Goal: Find contact information: Find contact information

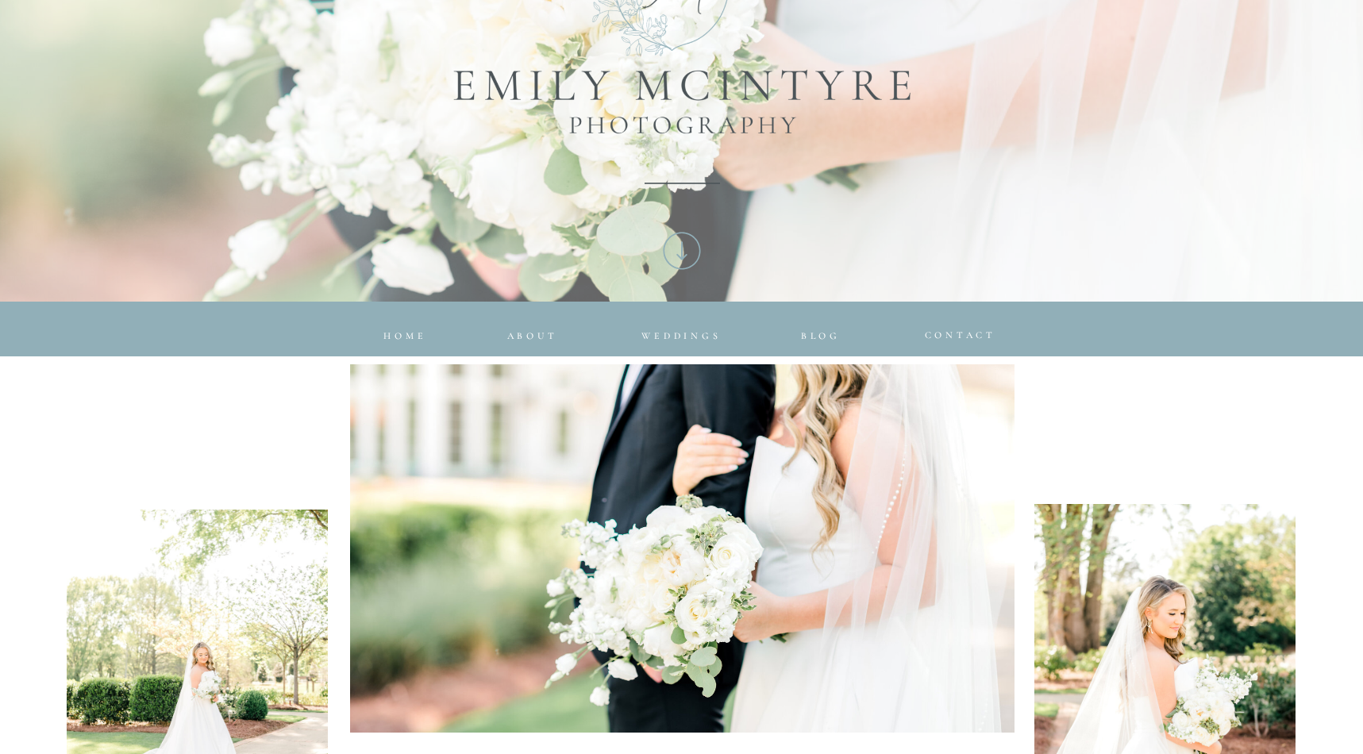
scroll to position [382, 0]
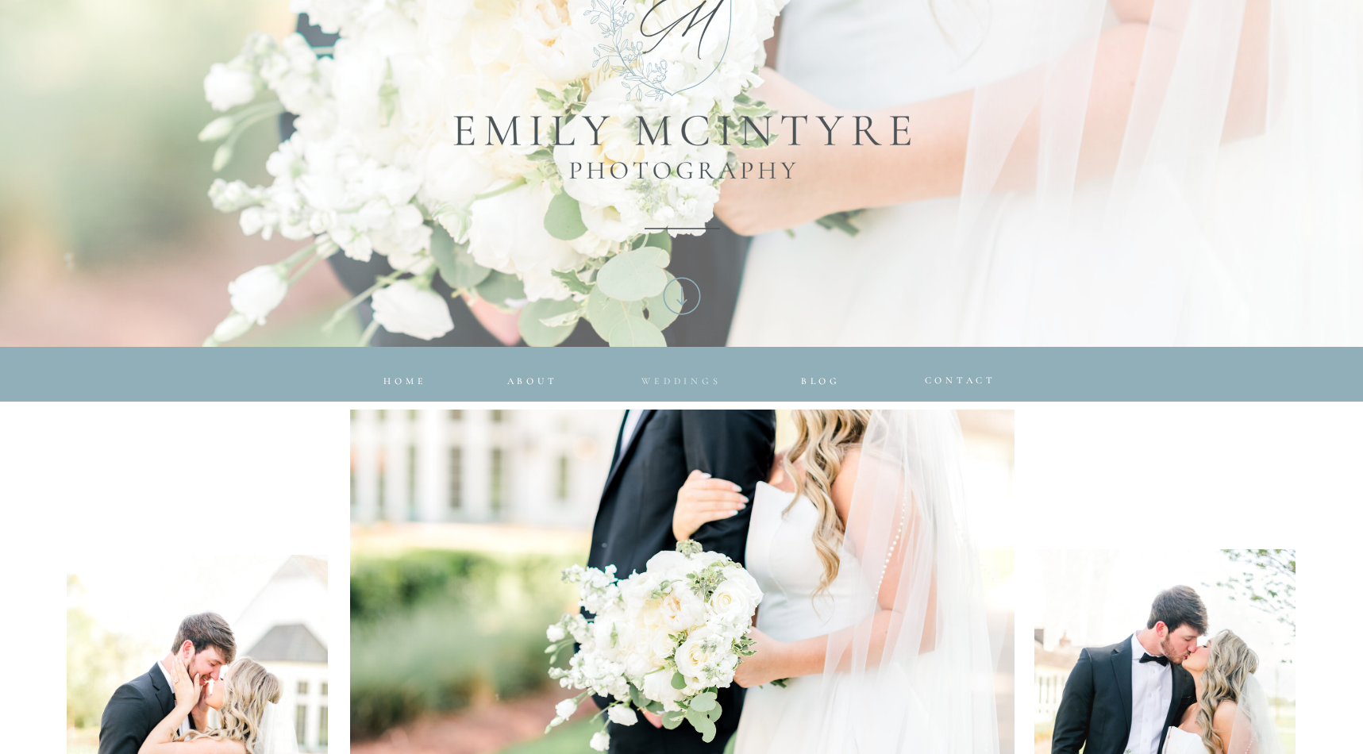
click at [698, 384] on span "Weddings" at bounding box center [681, 381] width 79 height 11
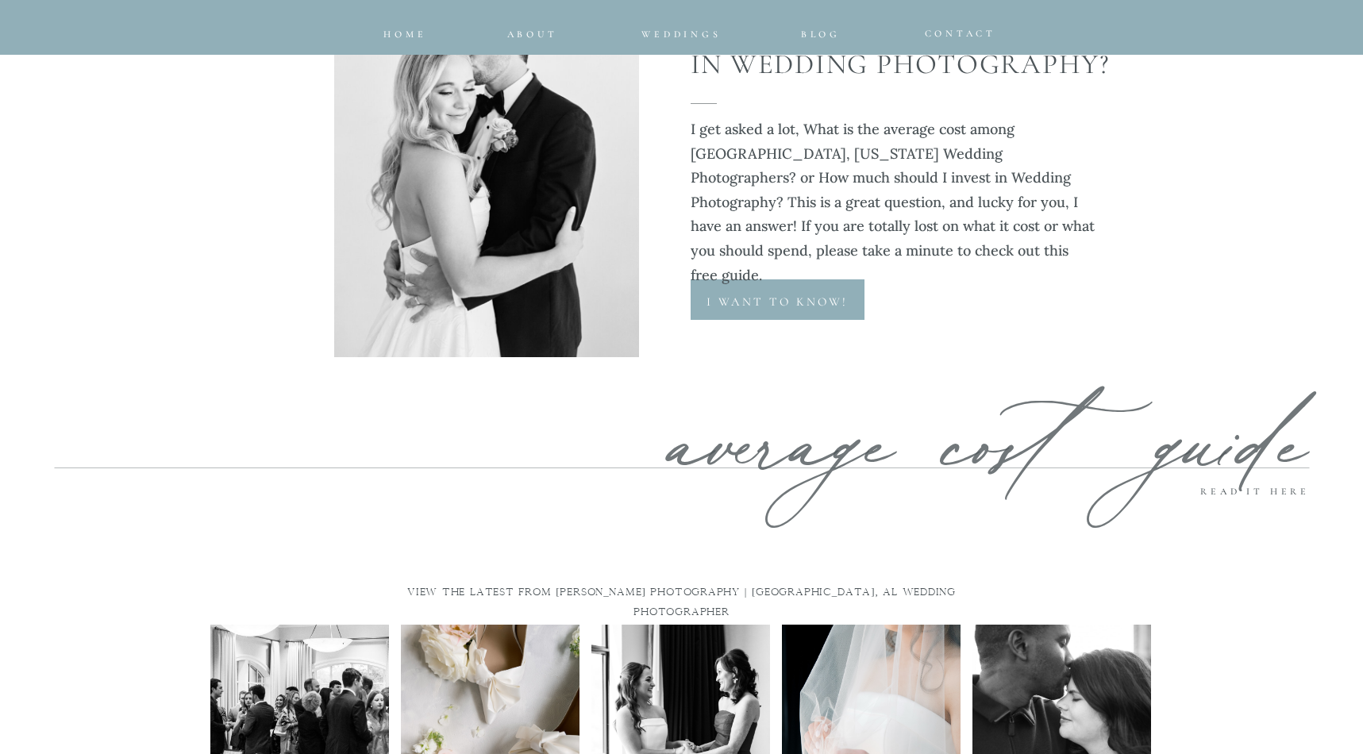
scroll to position [6955, 0]
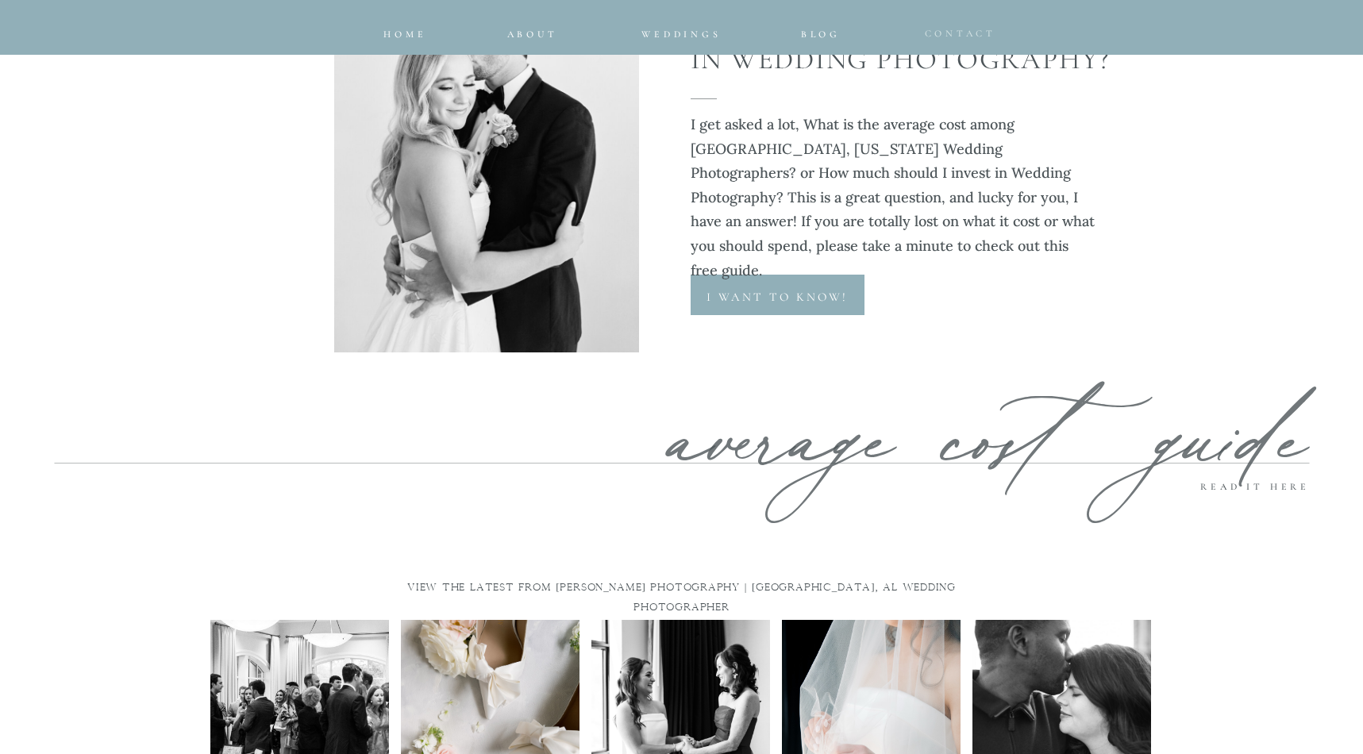
click at [946, 33] on span "CONTACT" at bounding box center [961, 33] width 72 height 11
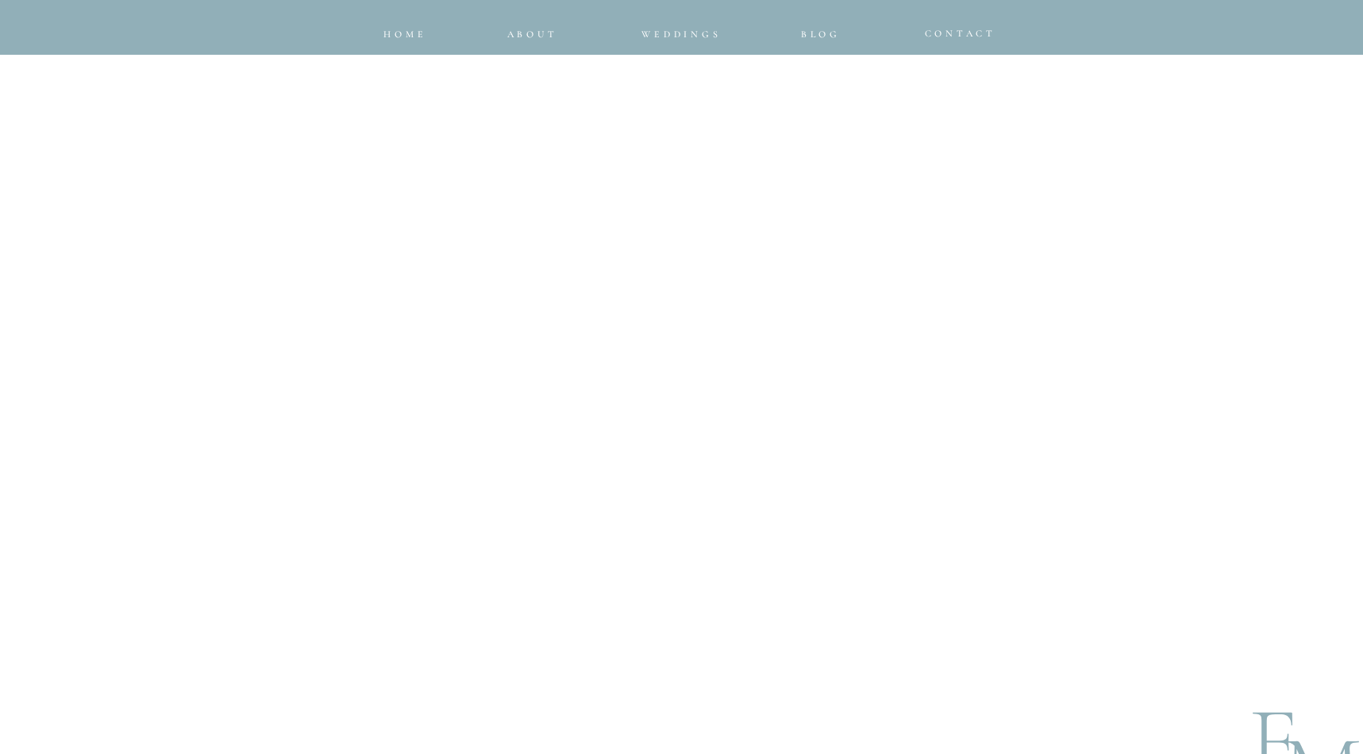
scroll to position [1157, 0]
